Goal: Task Accomplishment & Management: Complete application form

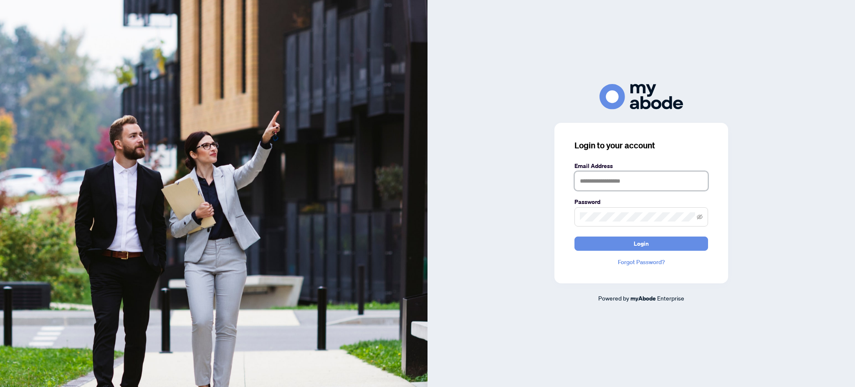
click at [678, 180] on input "text" at bounding box center [642, 180] width 134 height 19
type input "**********"
click at [668, 211] on span at bounding box center [642, 216] width 134 height 19
click at [661, 247] on button "Login" at bounding box center [642, 243] width 134 height 14
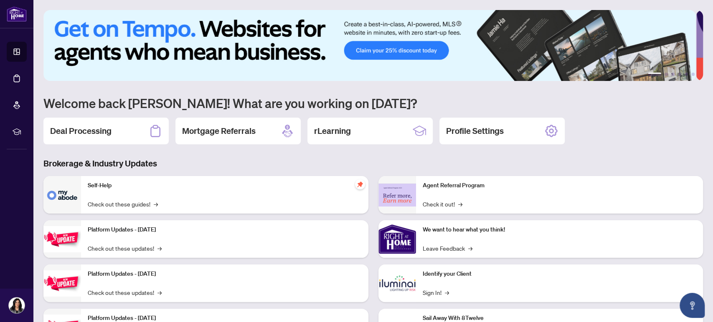
click at [101, 139] on div "Deal Processing" at bounding box center [105, 131] width 125 height 27
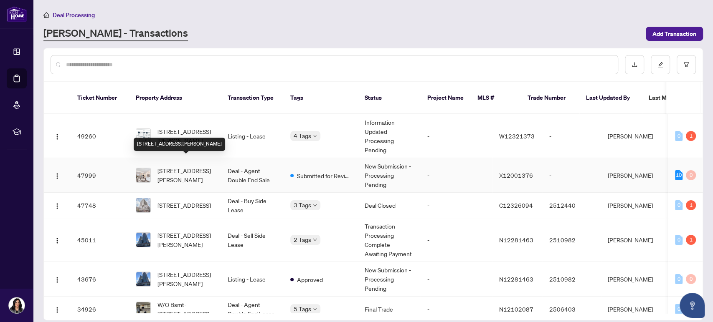
click at [188, 166] on span "[STREET_ADDRESS][PERSON_NAME]" at bounding box center [185, 175] width 57 height 18
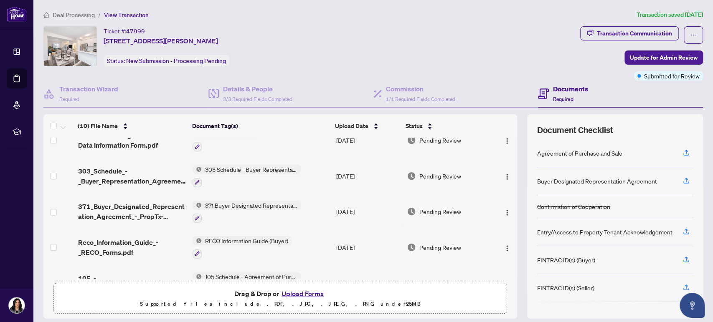
scroll to position [185, 0]
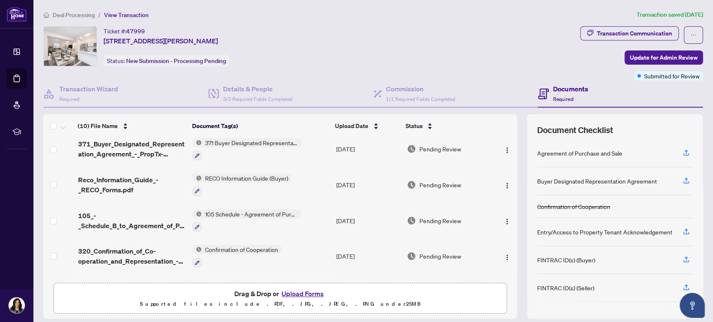
click at [302, 293] on button "Upload Forms" at bounding box center [302, 294] width 47 height 11
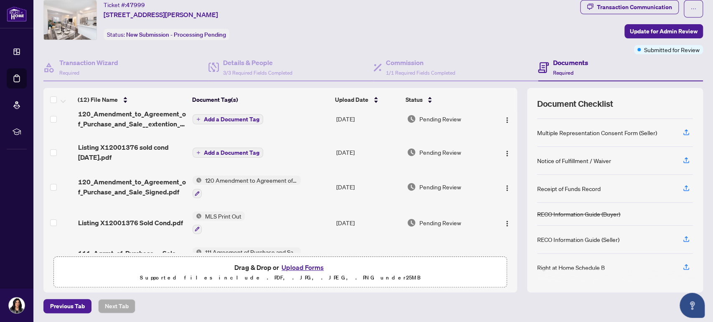
scroll to position [0, 0]
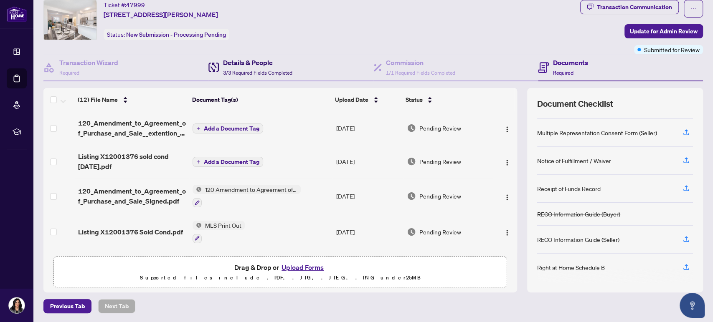
click at [254, 67] on div "Details & People 3/3 Required Fields Completed" at bounding box center [257, 68] width 69 height 20
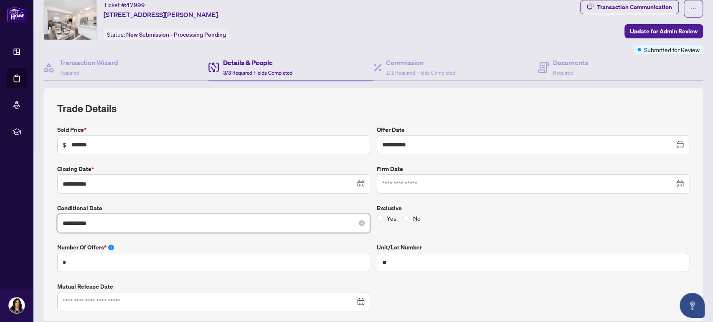
click at [154, 225] on input "**********" at bounding box center [209, 223] width 293 height 9
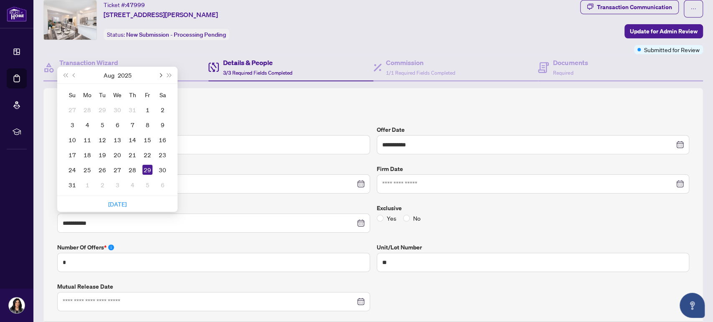
click at [161, 77] on button "Next month (PageDown)" at bounding box center [159, 75] width 9 height 17
type input "**********"
click at [85, 124] on div "8" at bounding box center [87, 125] width 10 height 10
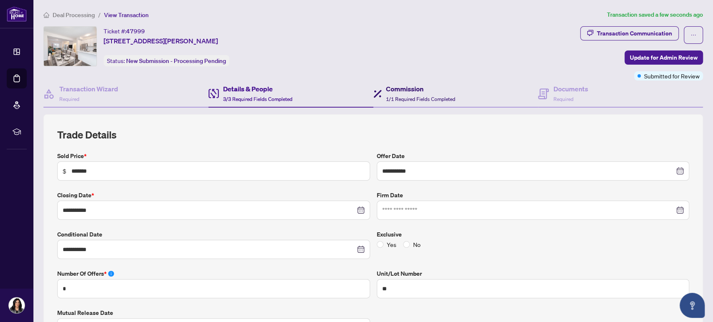
click at [390, 91] on h4 "Commission" at bounding box center [420, 89] width 69 height 10
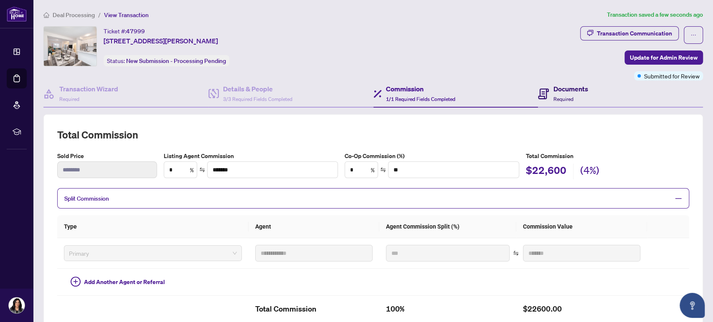
click at [543, 96] on div "Documents Required" at bounding box center [563, 94] width 50 height 20
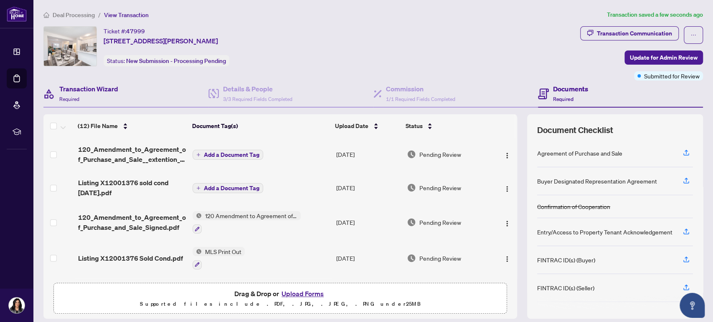
click at [124, 96] on div "Transaction Wizard Required" at bounding box center [125, 94] width 165 height 27
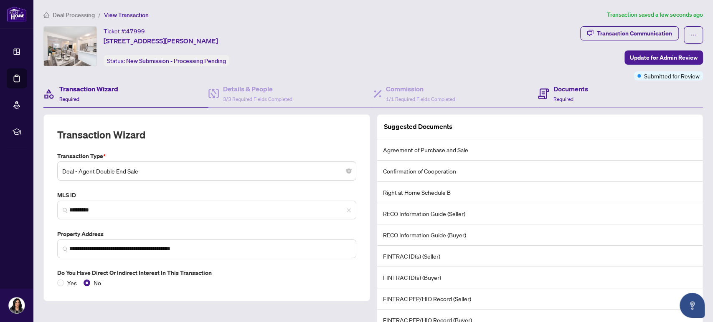
click at [583, 102] on div "Documents Required" at bounding box center [620, 94] width 165 height 27
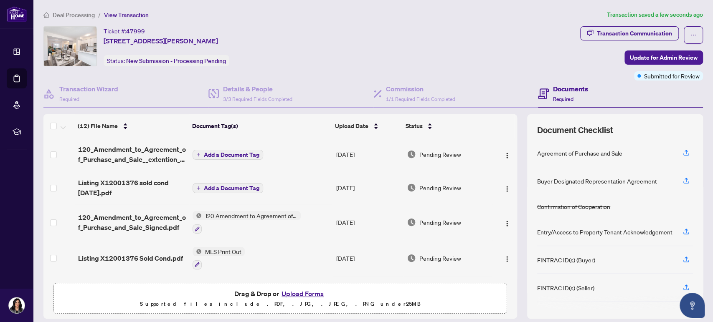
click at [223, 187] on span "Add a Document Tag" at bounding box center [232, 188] width 56 height 6
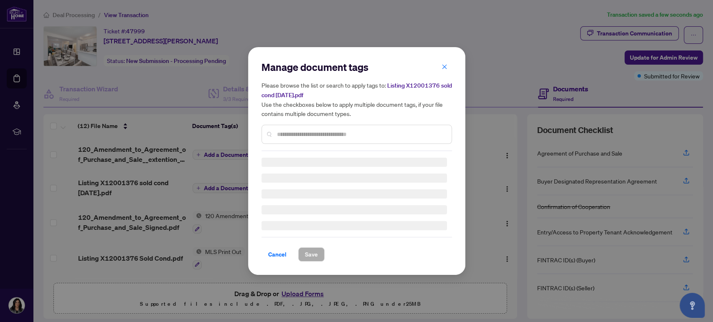
click at [286, 135] on div "Manage document tags Please browse the list or search to apply tags to: Listing…" at bounding box center [356, 161] width 190 height 201
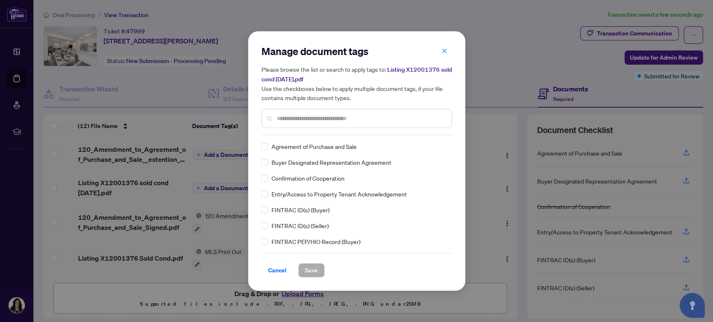
click at [293, 120] on input "text" at bounding box center [361, 118] width 168 height 9
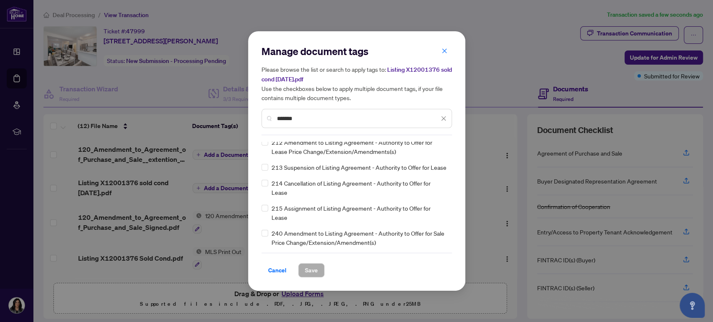
scroll to position [139, 0]
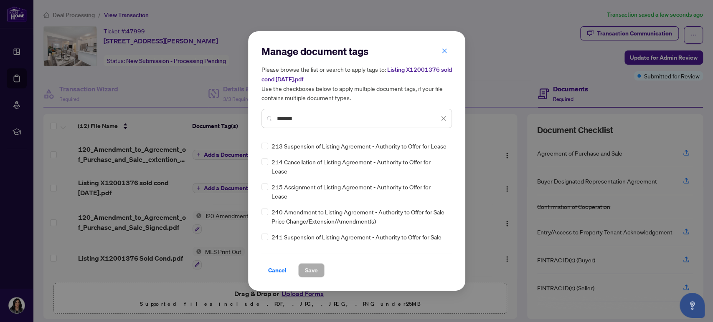
drag, startPoint x: 307, startPoint y: 119, endPoint x: 272, endPoint y: 120, distance: 35.5
click at [272, 120] on div "*******" at bounding box center [356, 118] width 190 height 19
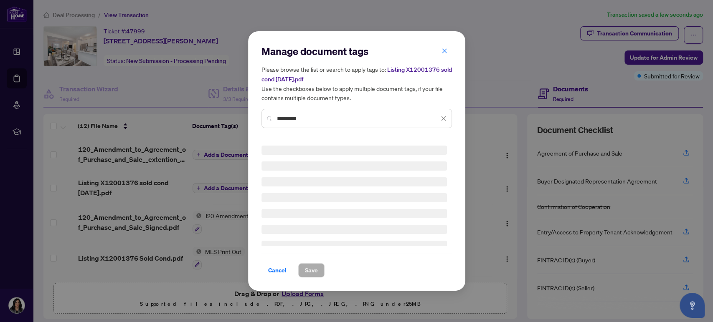
scroll to position [0, 0]
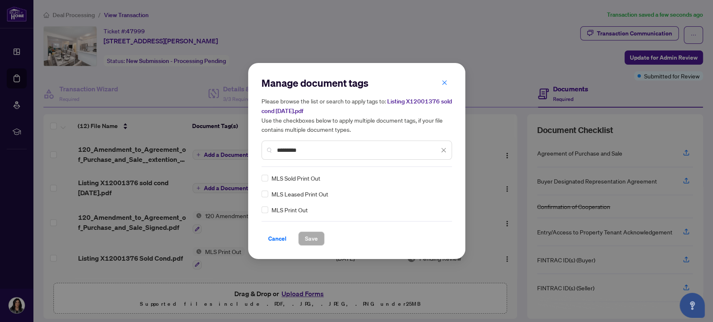
type input "*********"
click at [315, 240] on span "Save" at bounding box center [311, 238] width 13 height 13
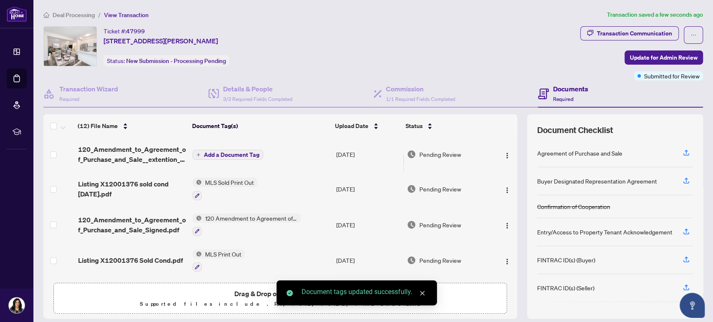
click at [233, 157] on button "Add a Document Tag" at bounding box center [228, 155] width 71 height 10
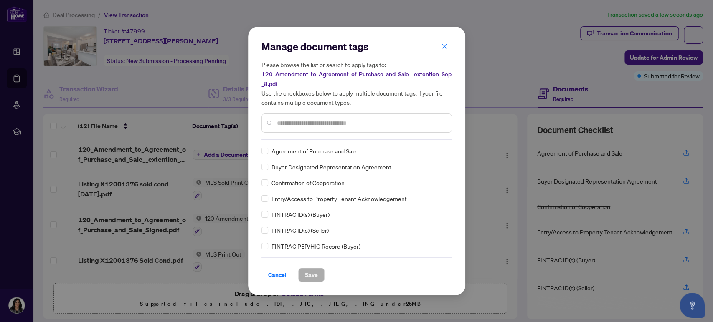
click at [309, 128] on div at bounding box center [356, 123] width 190 height 19
click at [310, 127] on input "text" at bounding box center [361, 123] width 168 height 9
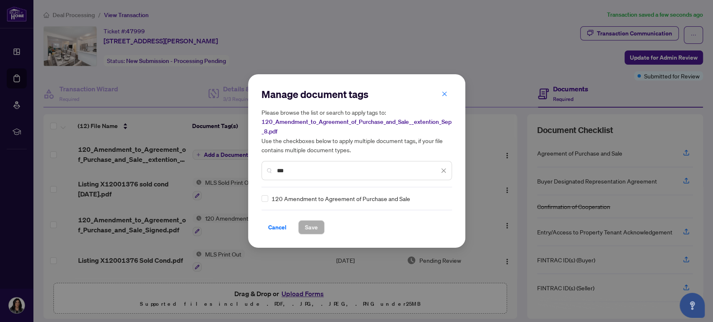
type input "***"
click at [304, 226] on button "Save" at bounding box center [311, 228] width 26 height 14
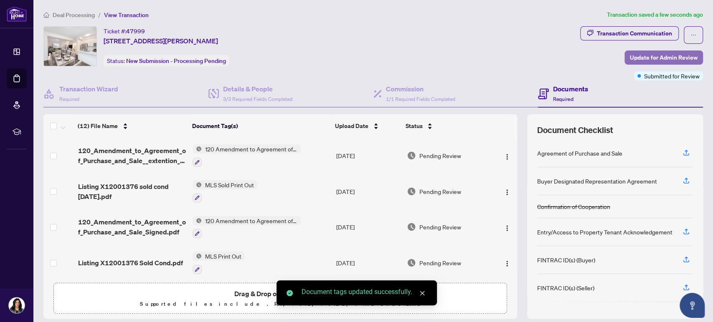
click at [671, 54] on span "Update for Admin Review" at bounding box center [664, 57] width 68 height 13
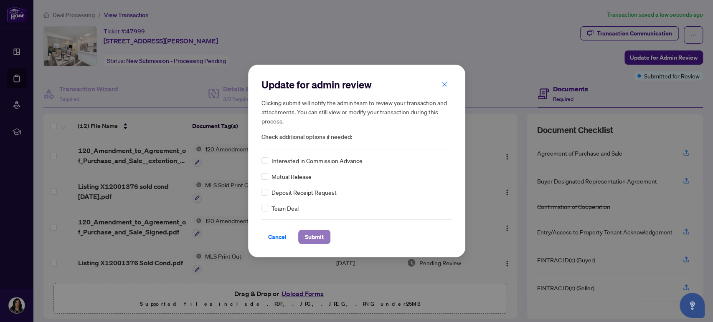
click at [313, 241] on span "Submit" at bounding box center [314, 237] width 19 height 13
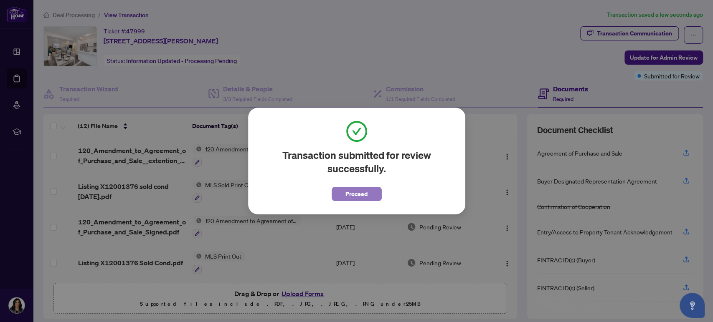
click at [361, 195] on span "Proceed" at bounding box center [356, 194] width 22 height 13
